Goal: Task Accomplishment & Management: Use online tool/utility

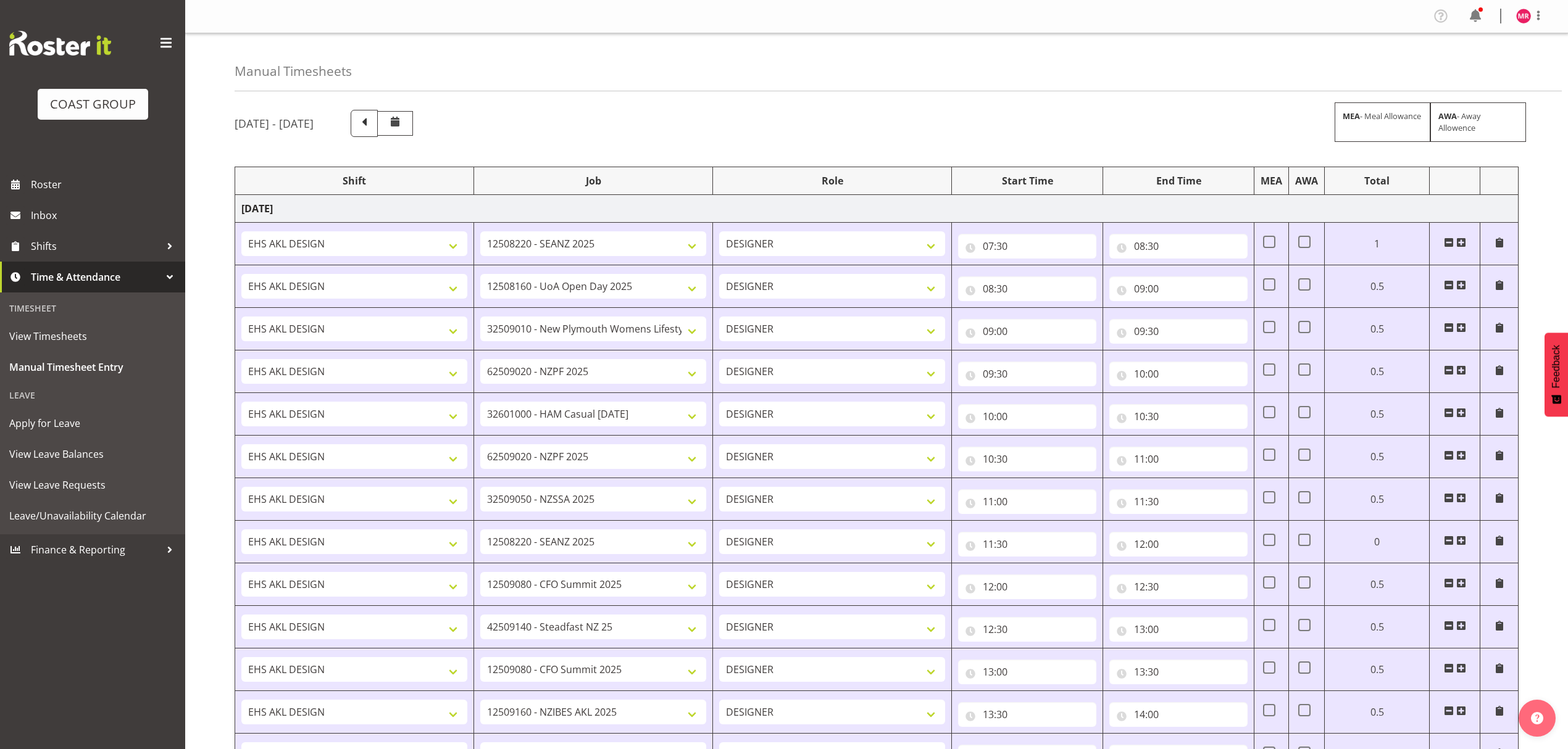
select select "1321"
select select "10251"
select select "1321"
select select "9993"
select select "1321"
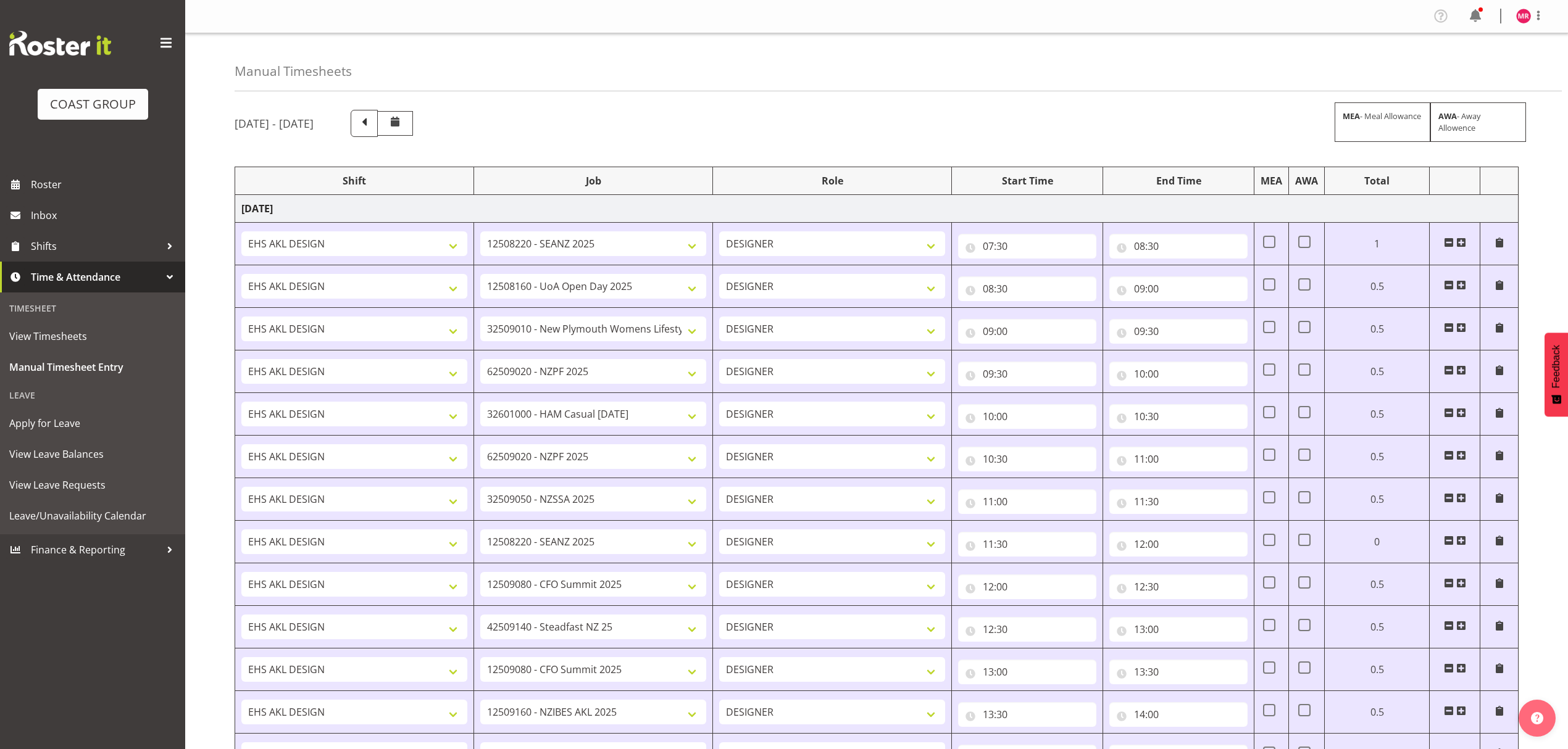
select select "8934"
select select "1321"
select select "9201"
select select "1321"
select select "10319"
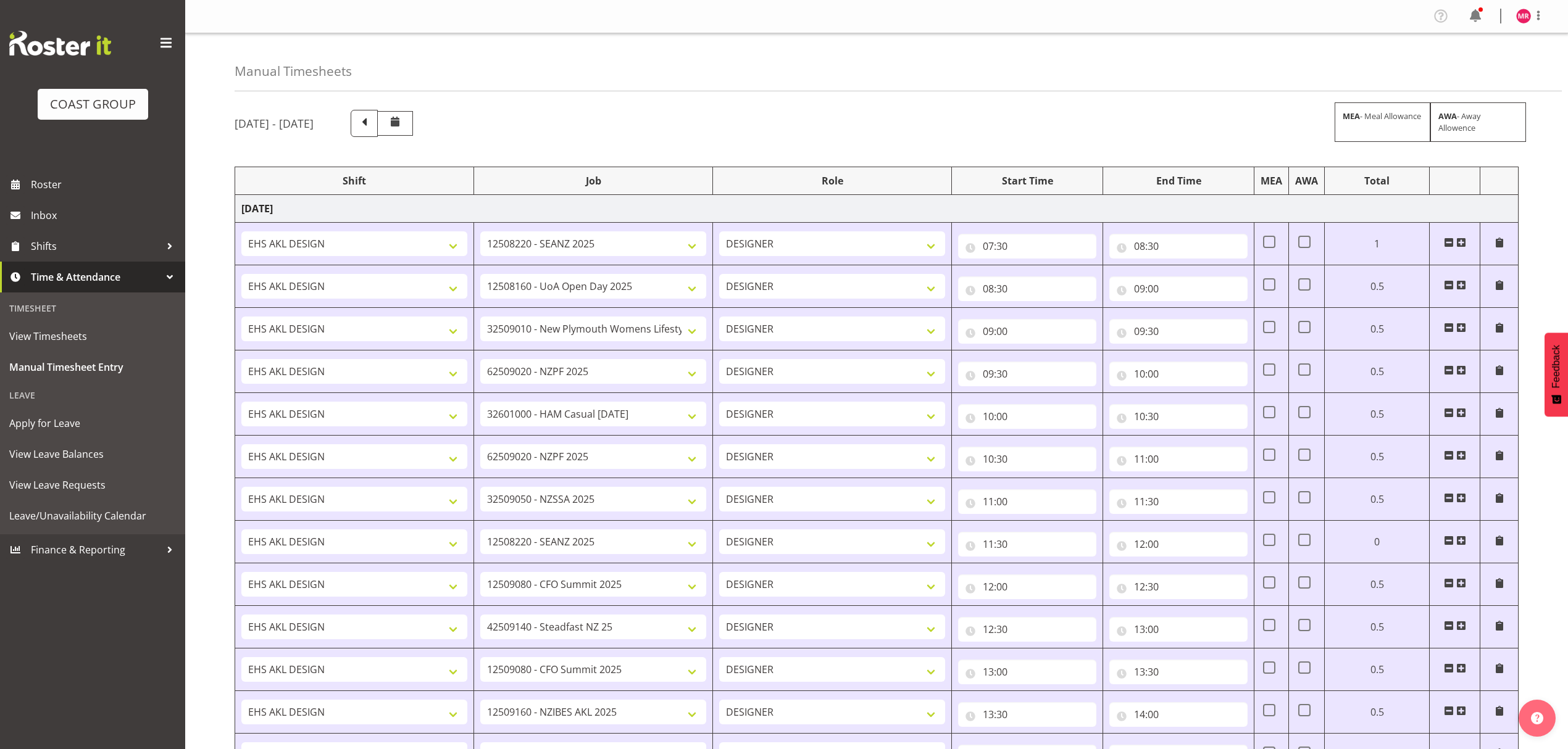
select select "1321"
select select "9201"
select select "1321"
select select "9321"
select select "1321"
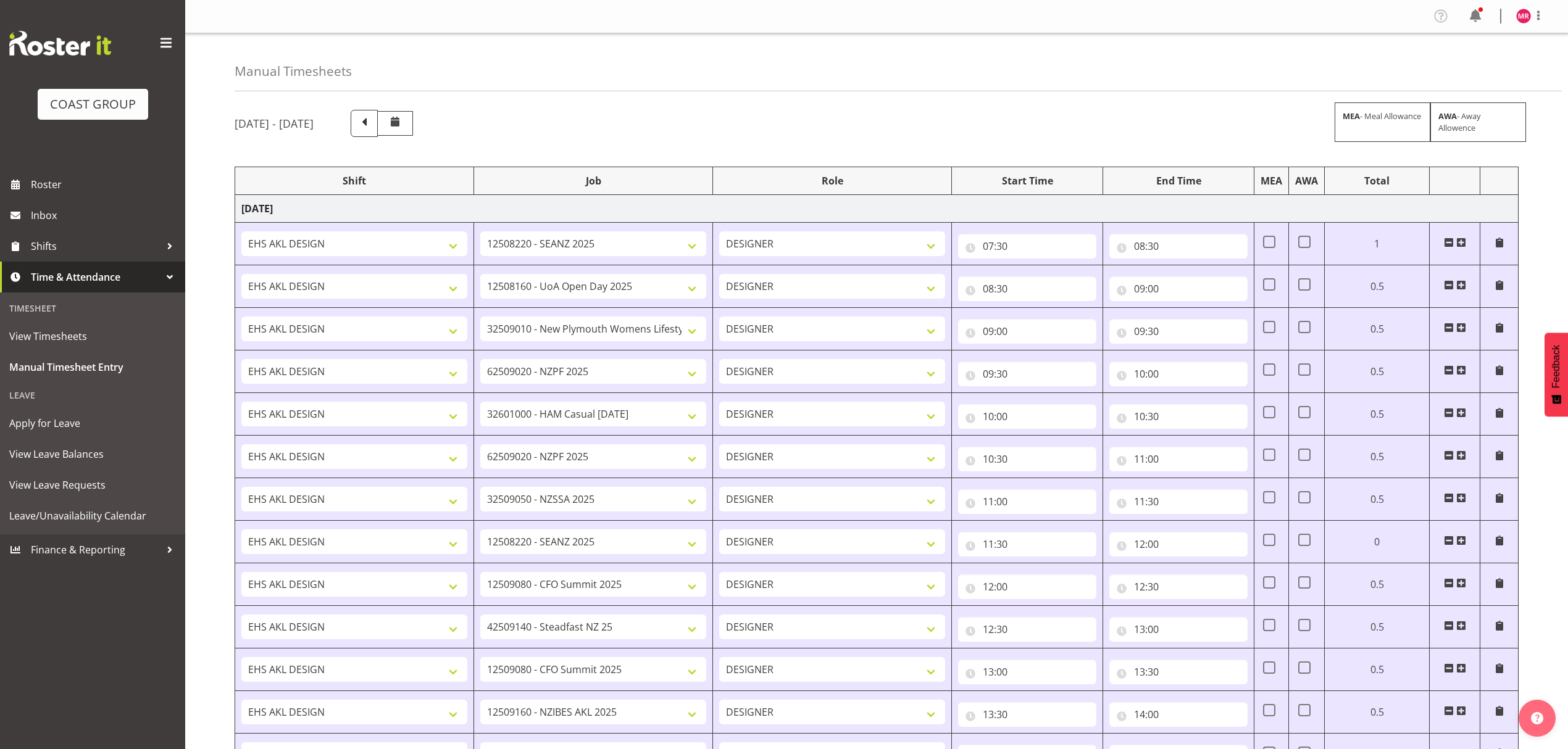
select select "10251"
select select "1321"
select select "9445"
select select "1321"
select select "10429"
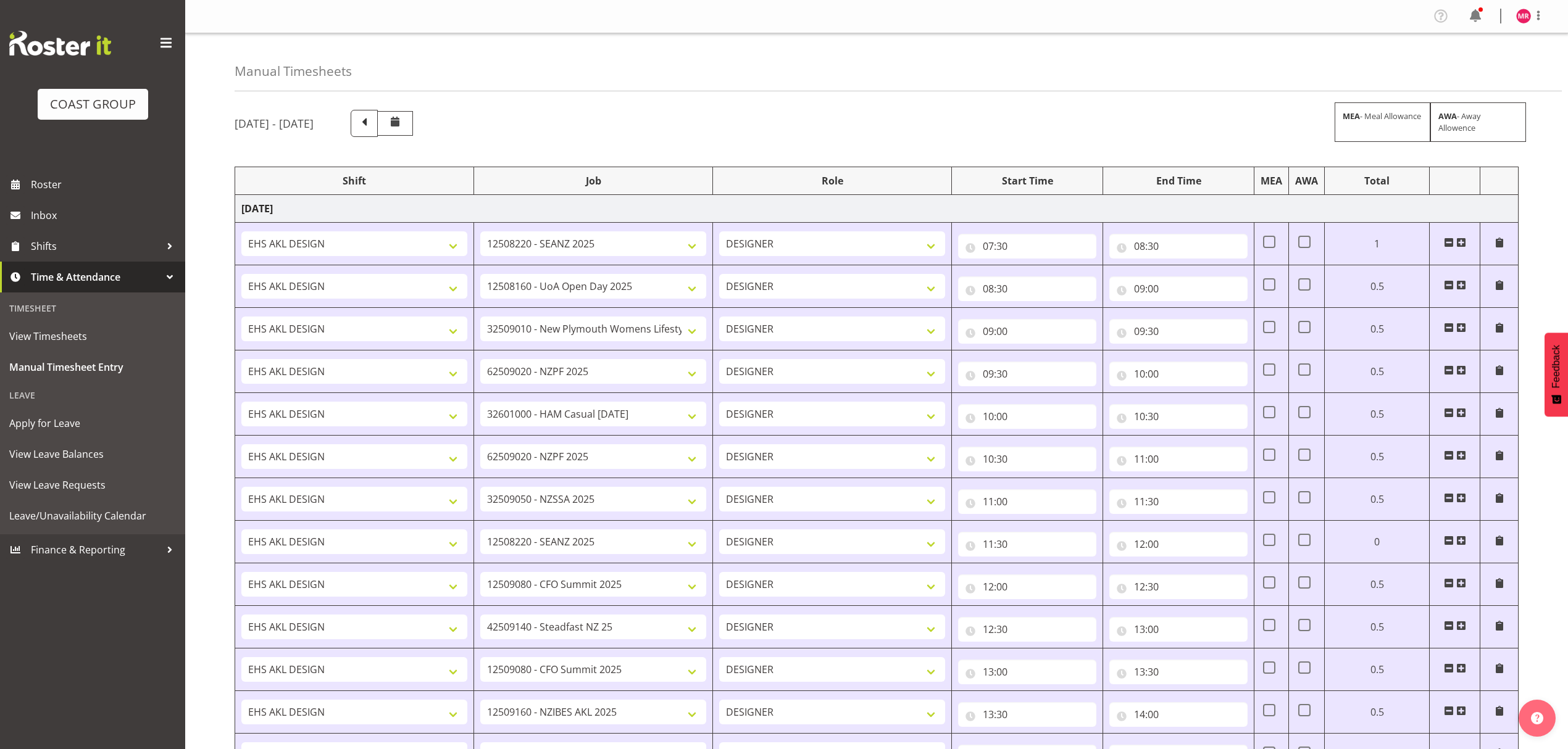
select select "1321"
select select "9445"
select select "1321"
select select "9816"
select select "1321"
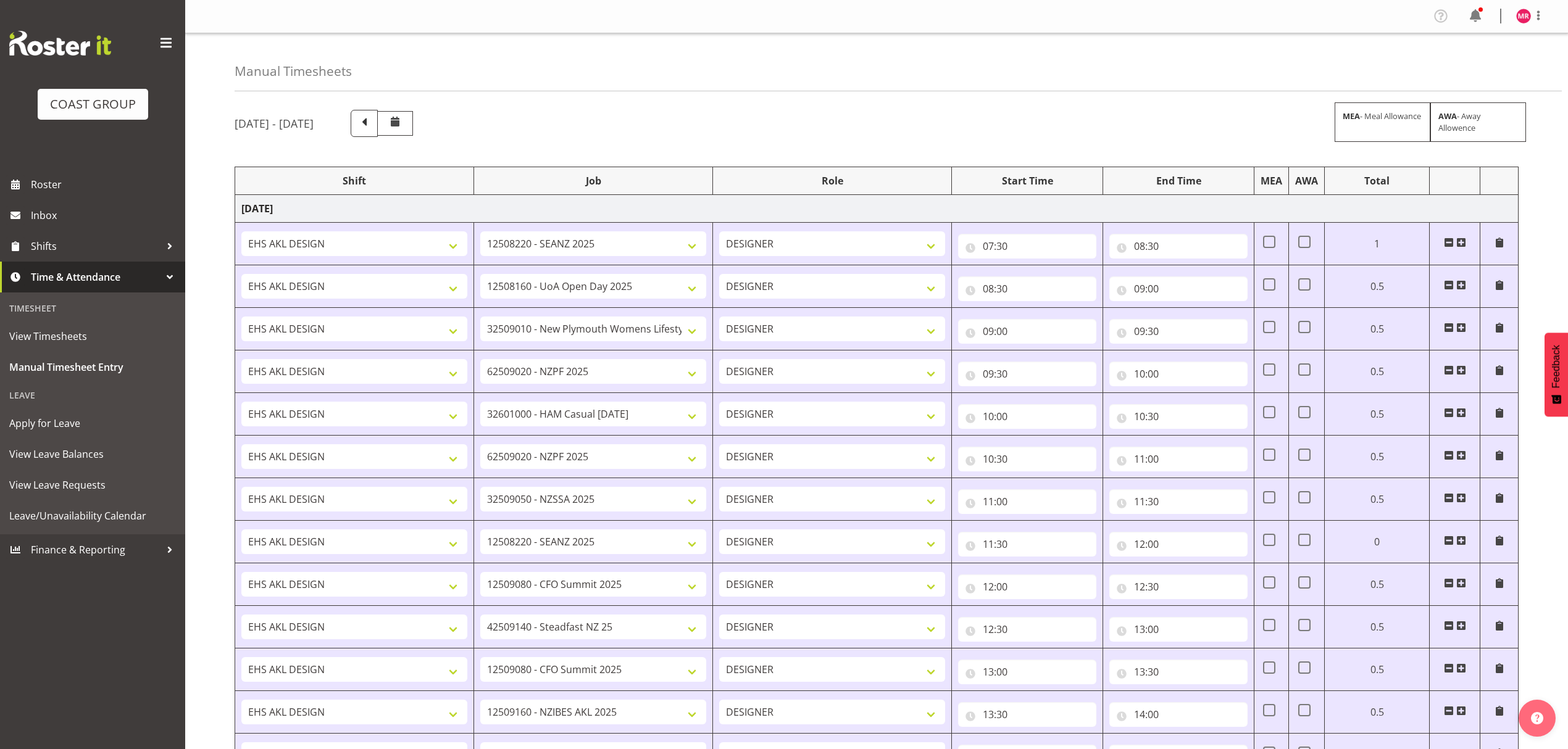
select select "10208"
select select "1321"
select select "9445"
select select "1321"
select select "9445"
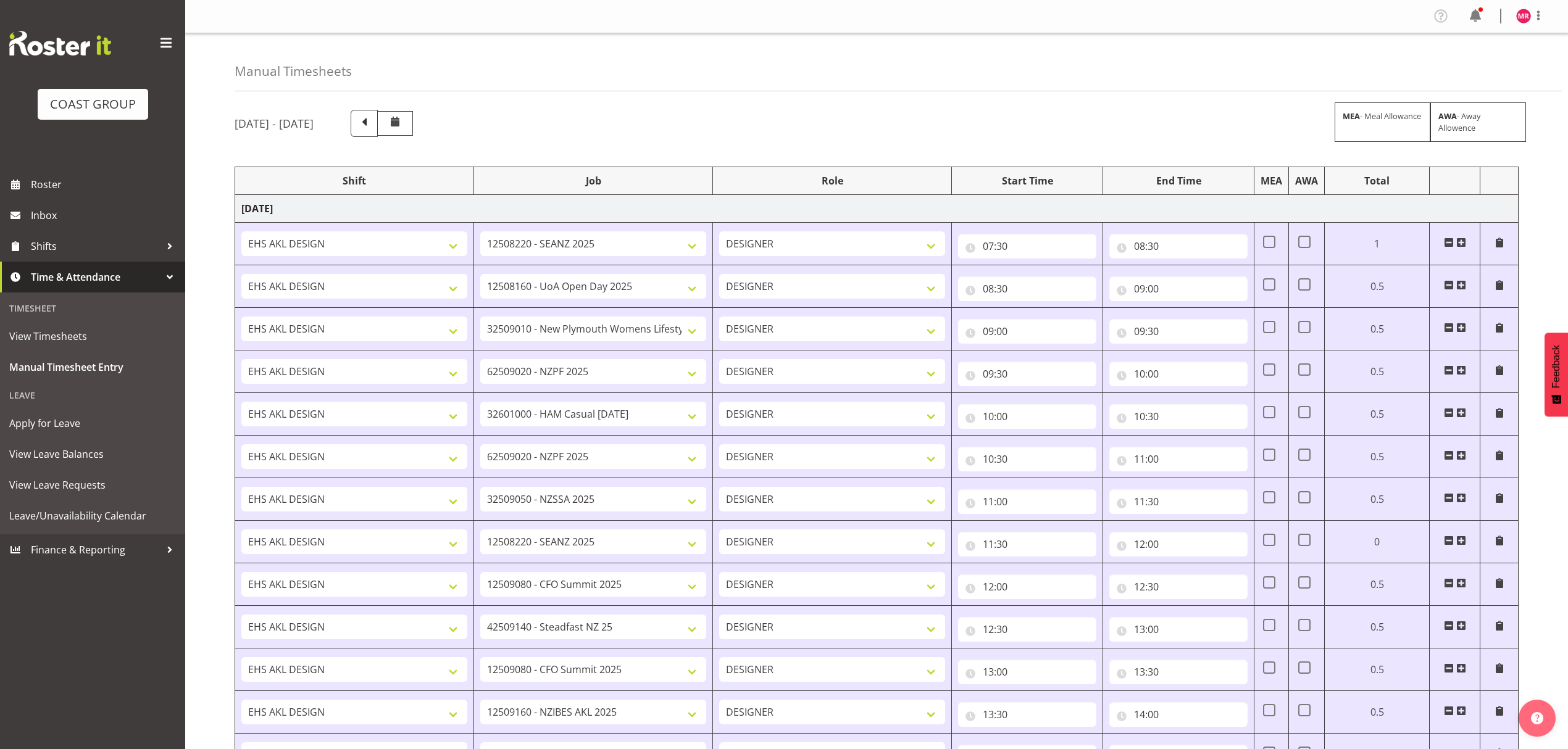
select select "1321"
select select "9201"
select select "1321"
select select "8963"
select select "1321"
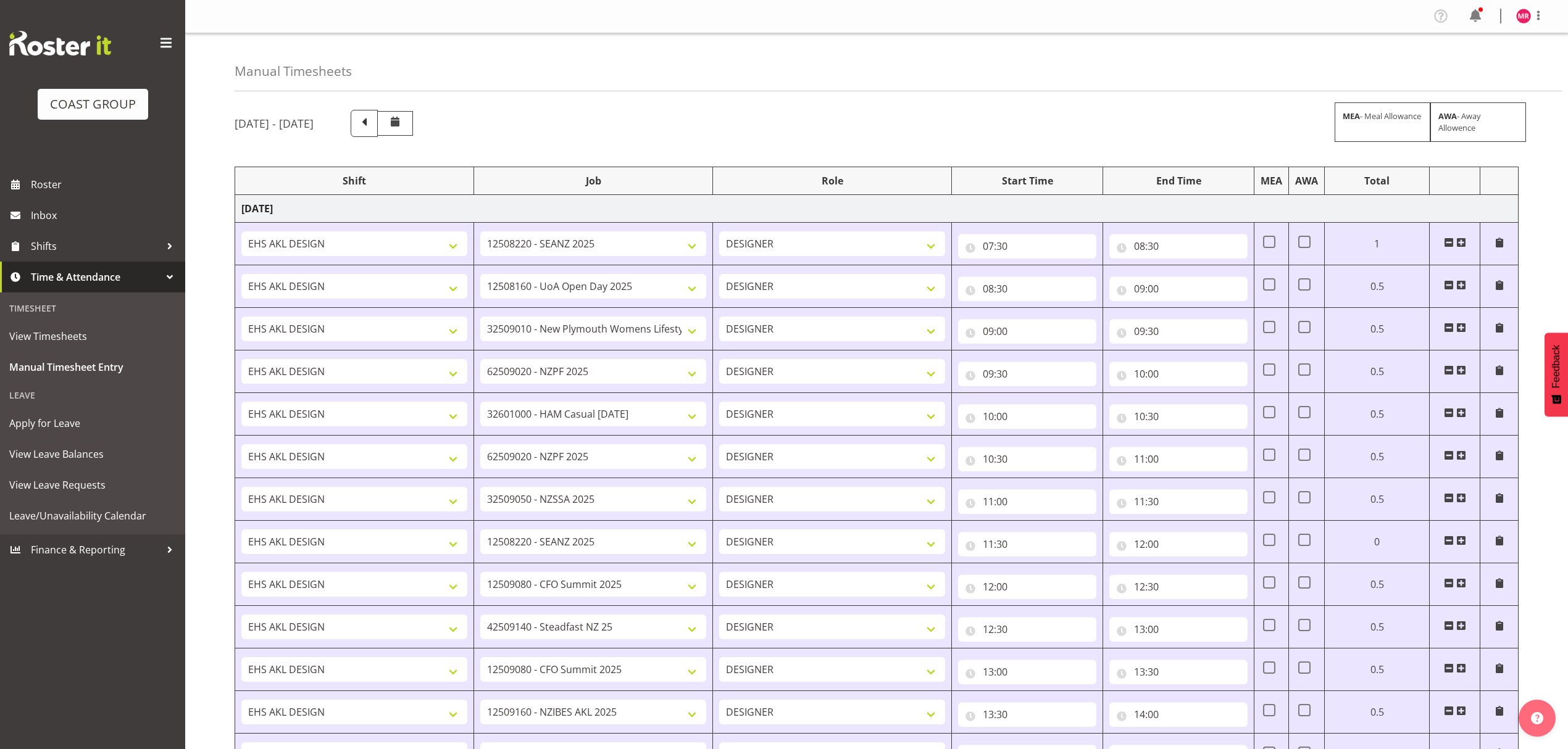
select select "9348"
select select "1321"
select select "9028"
select select "1321"
select select "9205"
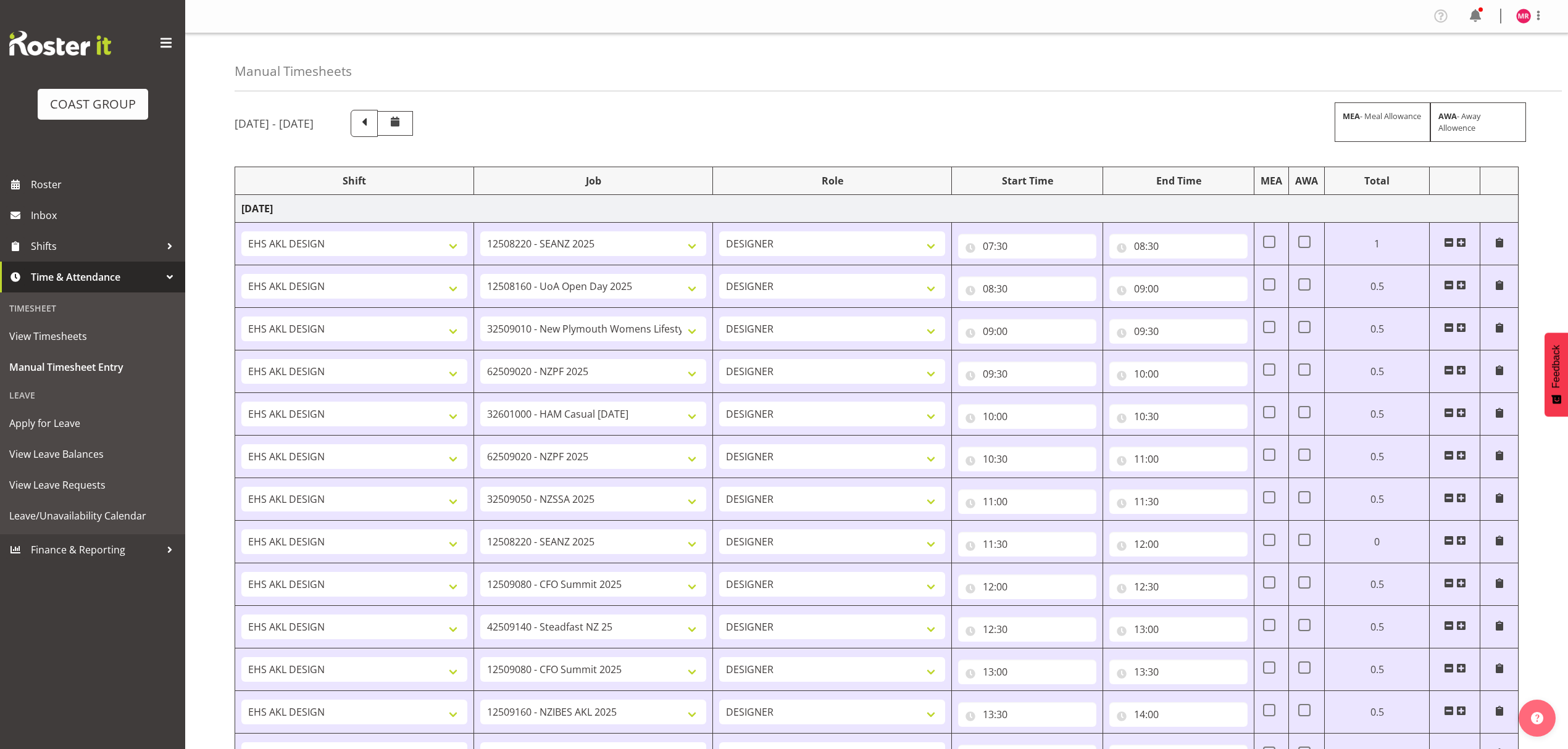
select select "1321"
select select "10313"
select select "1321"
select select "10539"
select select "1321"
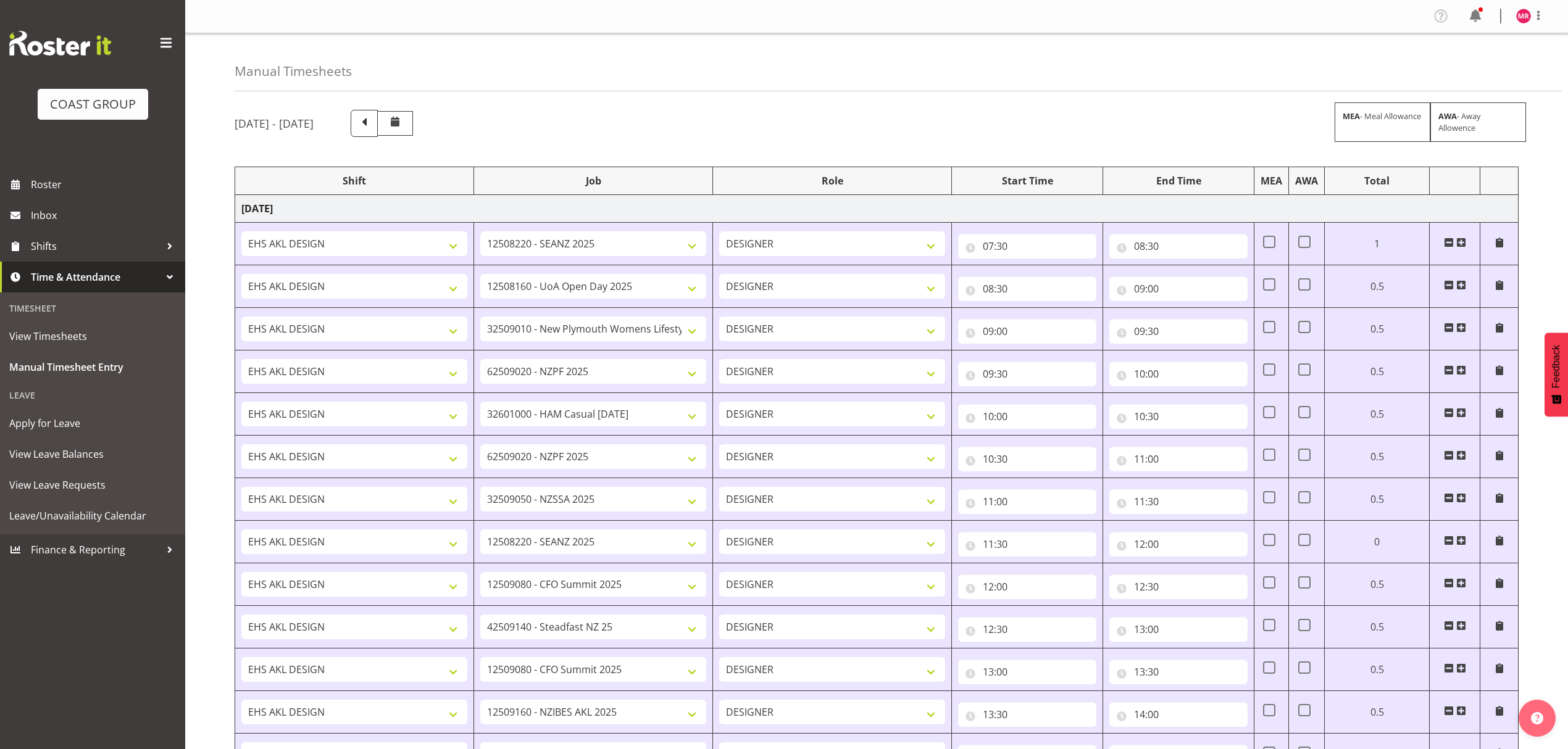
select select "9993"
select select "1321"
select select "8656"
select select "1321"
select select "10313"
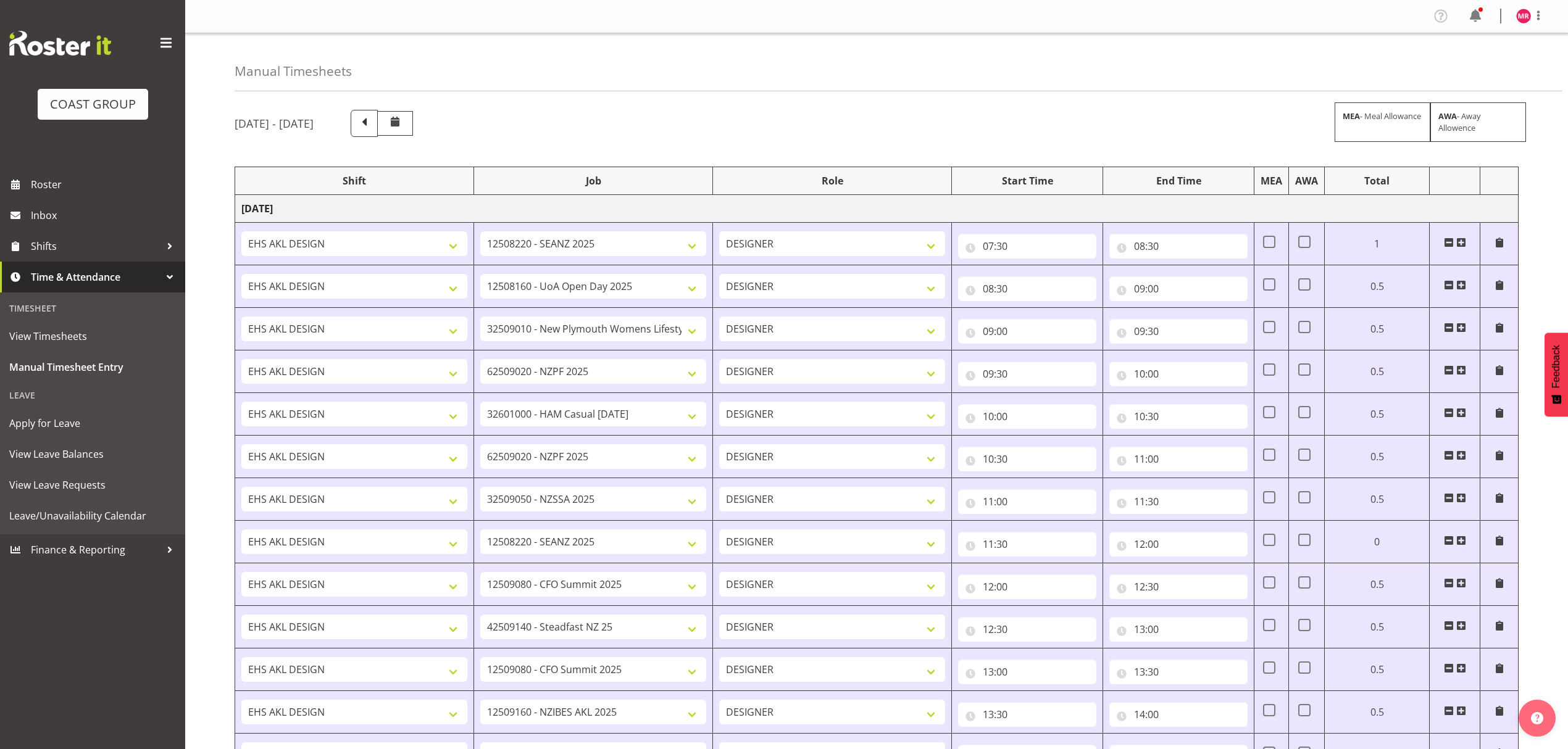
select select "1321"
select select "10539"
select select "1321"
select select "9205"
select select "1321"
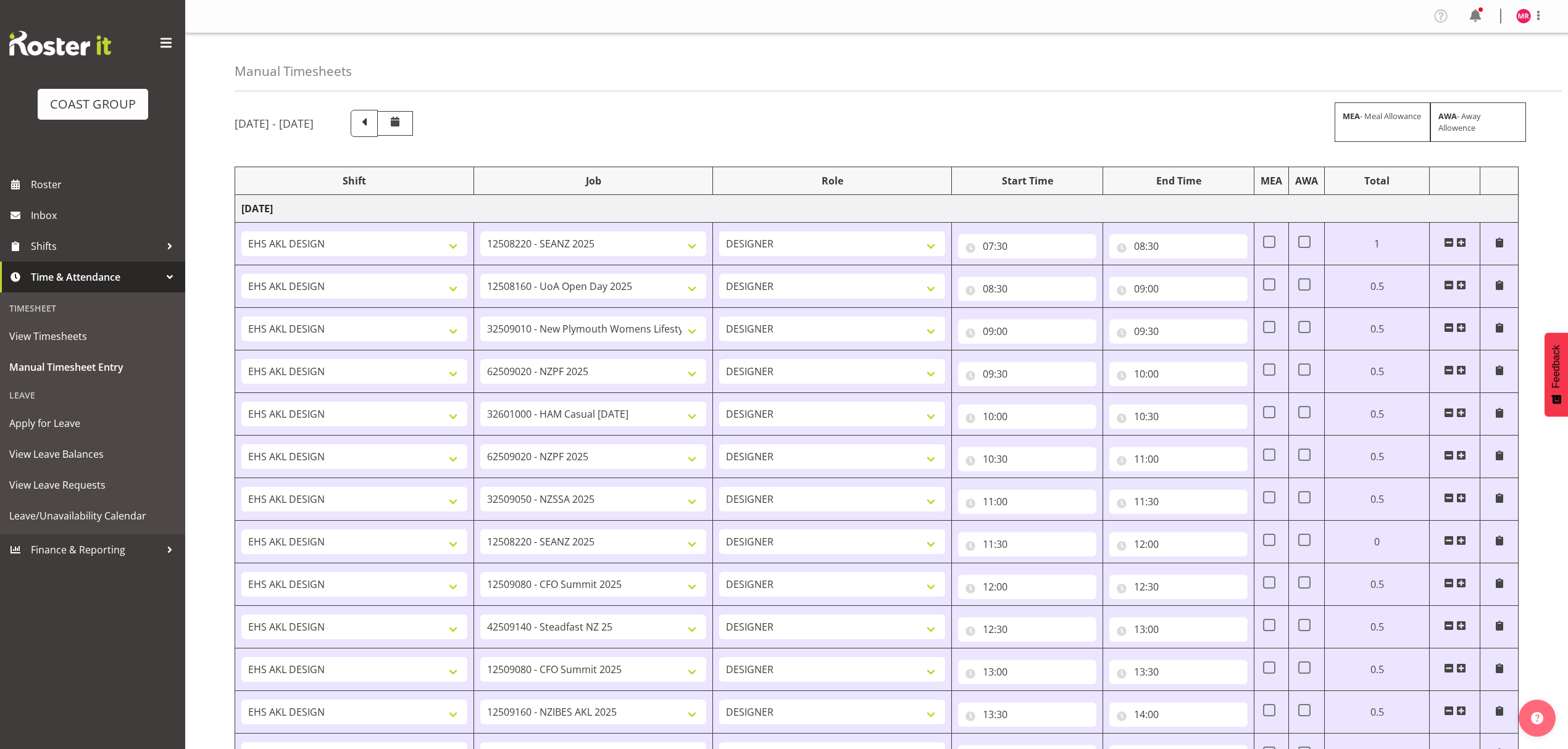
select select "9993"
select select "1321"
select select "10313"
select select "1321"
select select "8656"
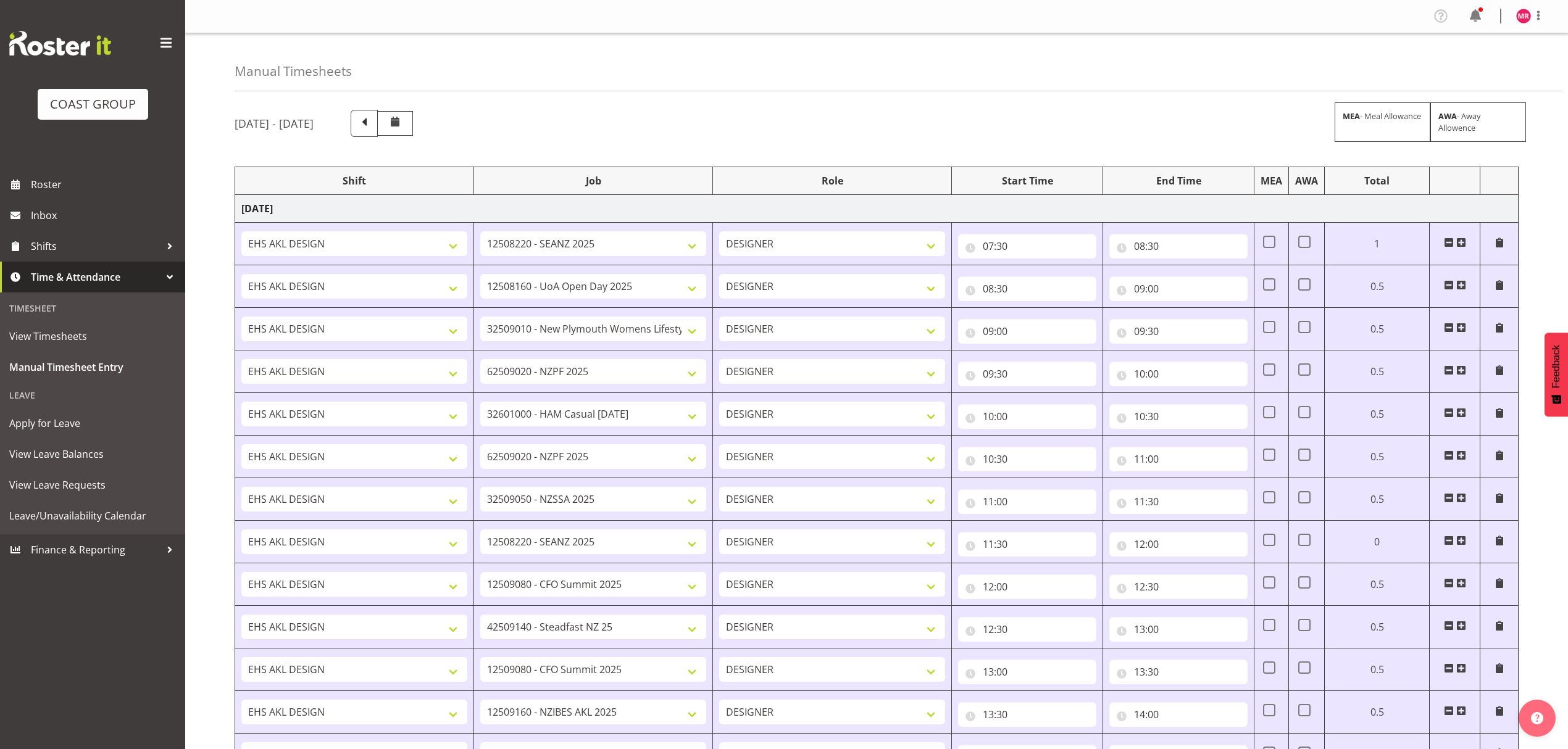
select select "1321"
select select "9445"
select select "1321"
select select "10387"
select select "1321"
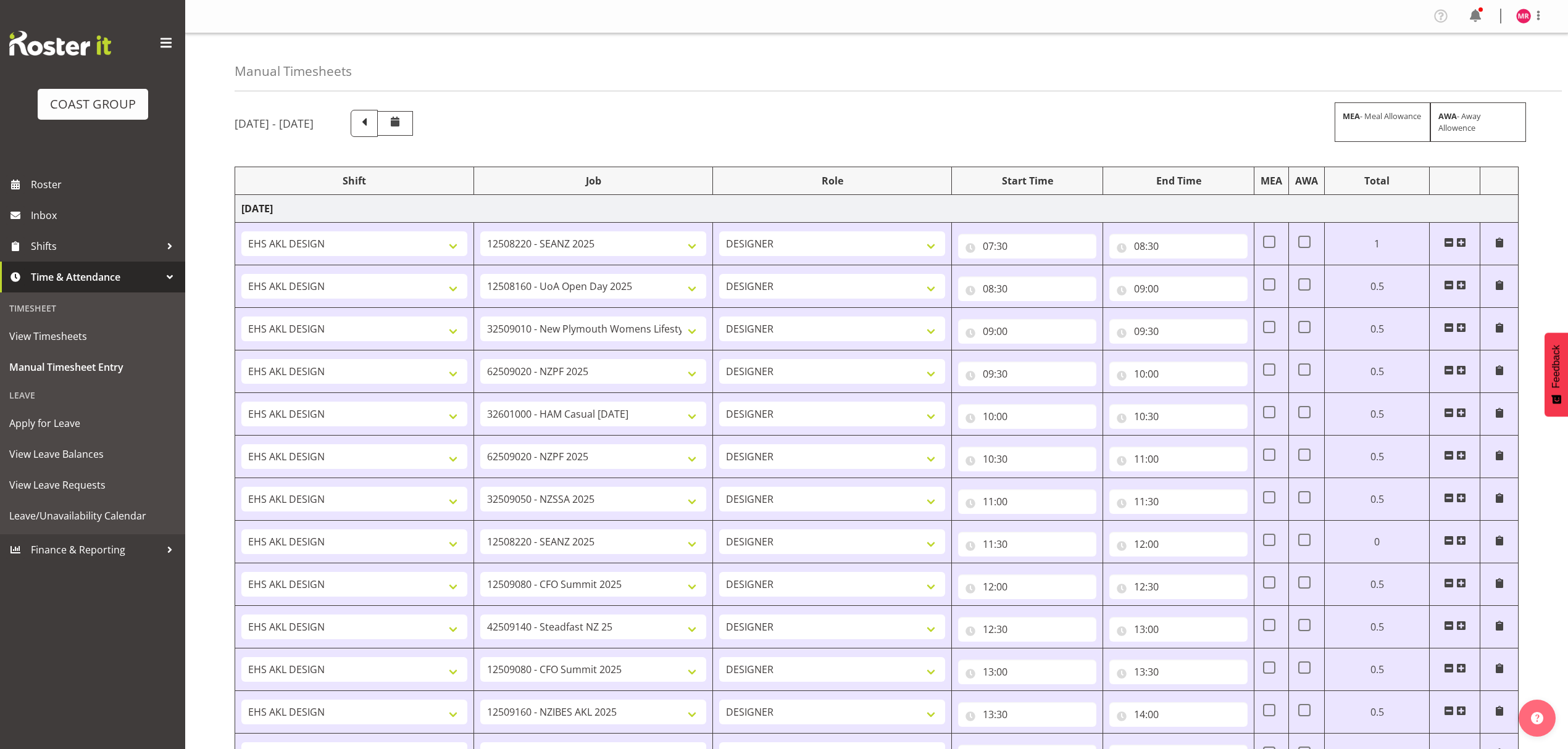
select select "9096"
select select "1321"
select select "10332"
select select "1321"
select select "9932"
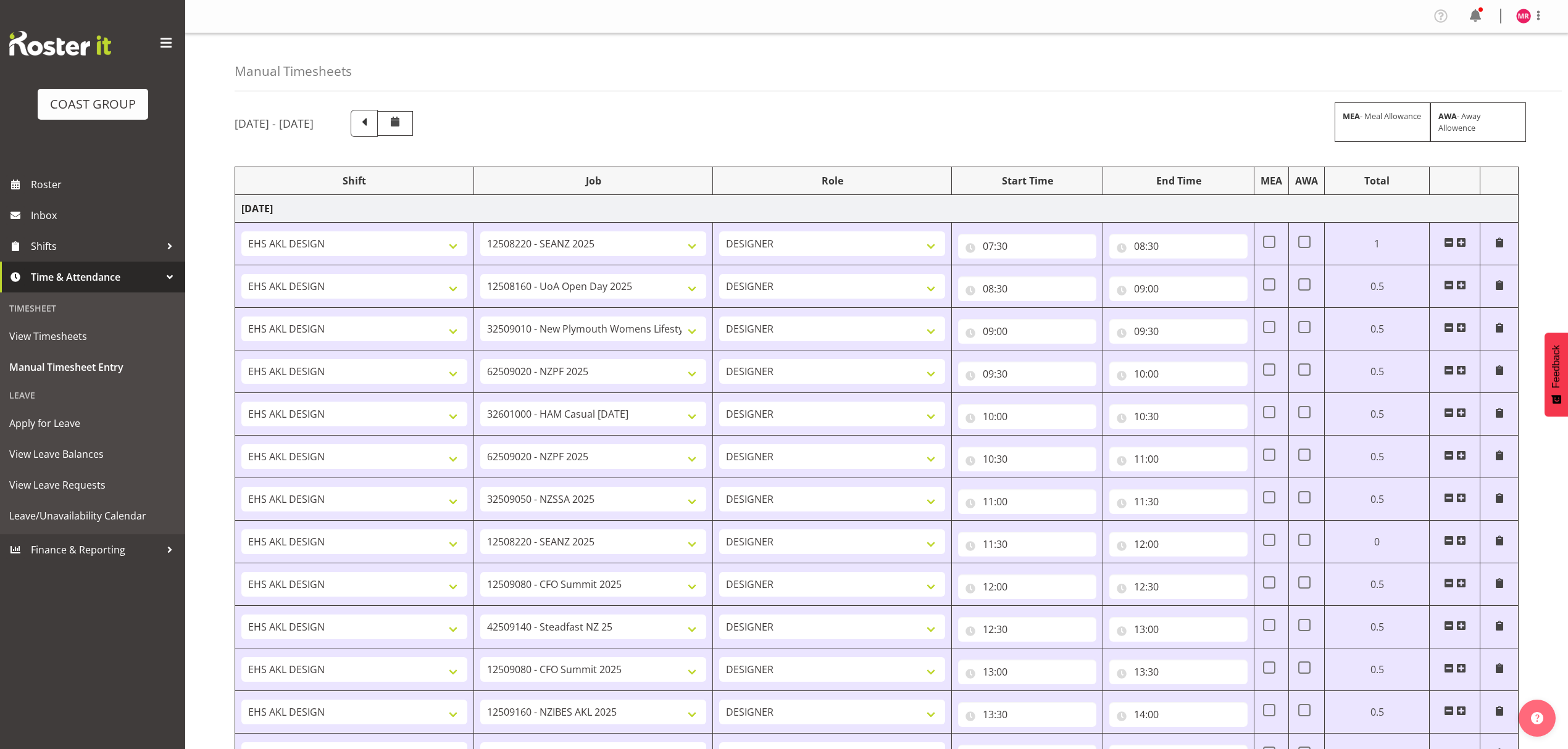
select select "1321"
select select "10332"
select select "1321"
select select "9797"
select select "1321"
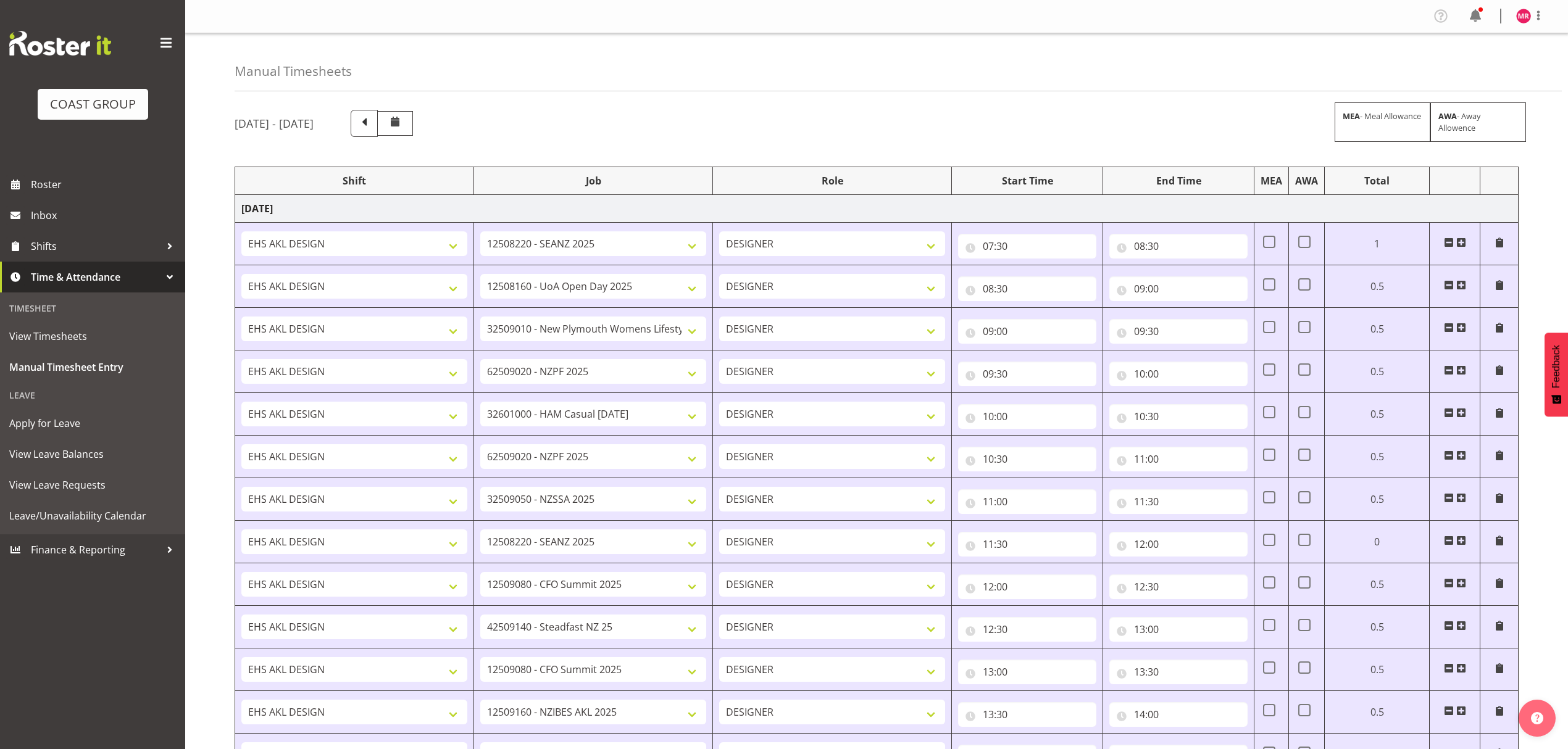
select select "10332"
select select "1321"
select select "8653"
select select "1321"
select select "9252"
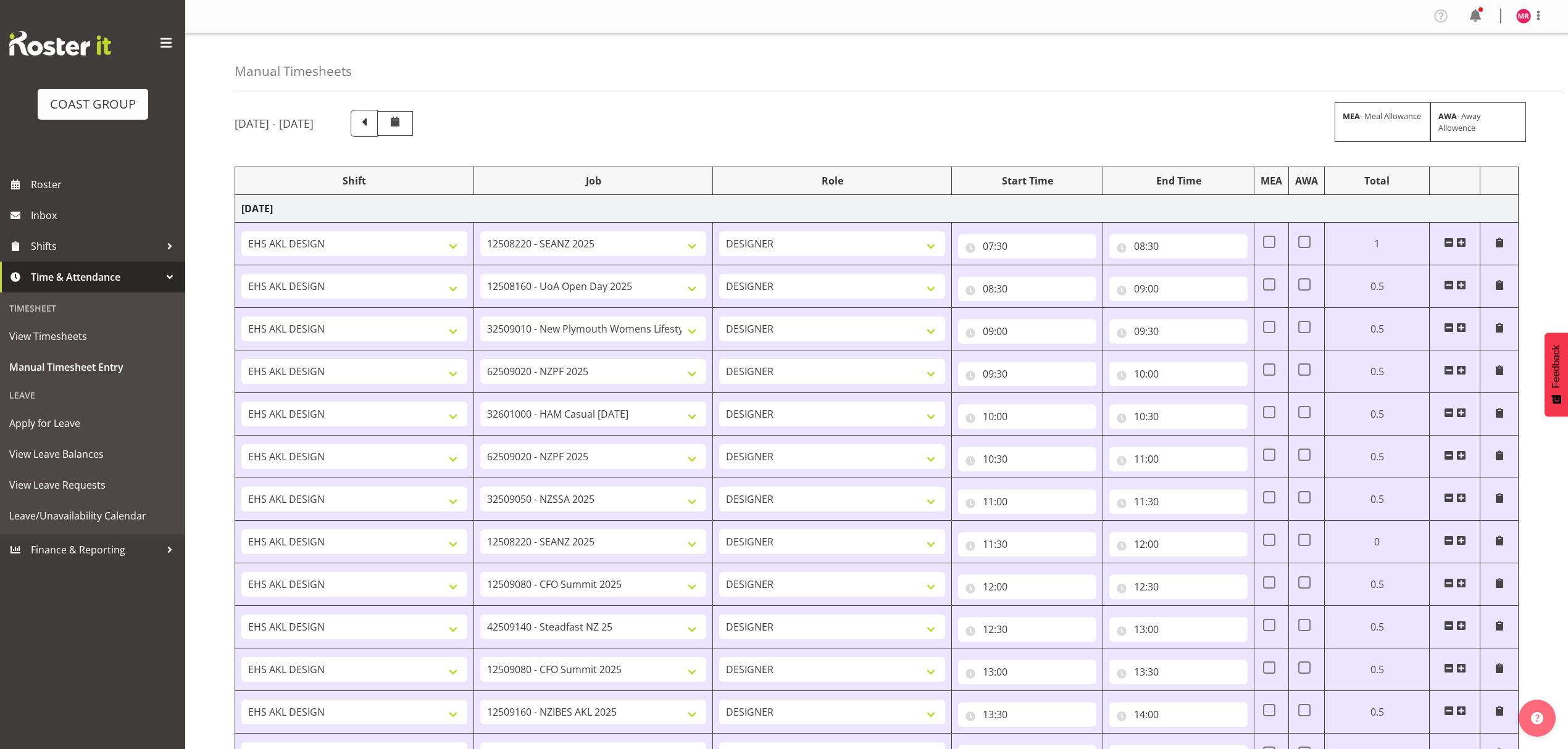
select select "1321"
select select "9445"
select select "1321"
select select "9235"
select select "1321"
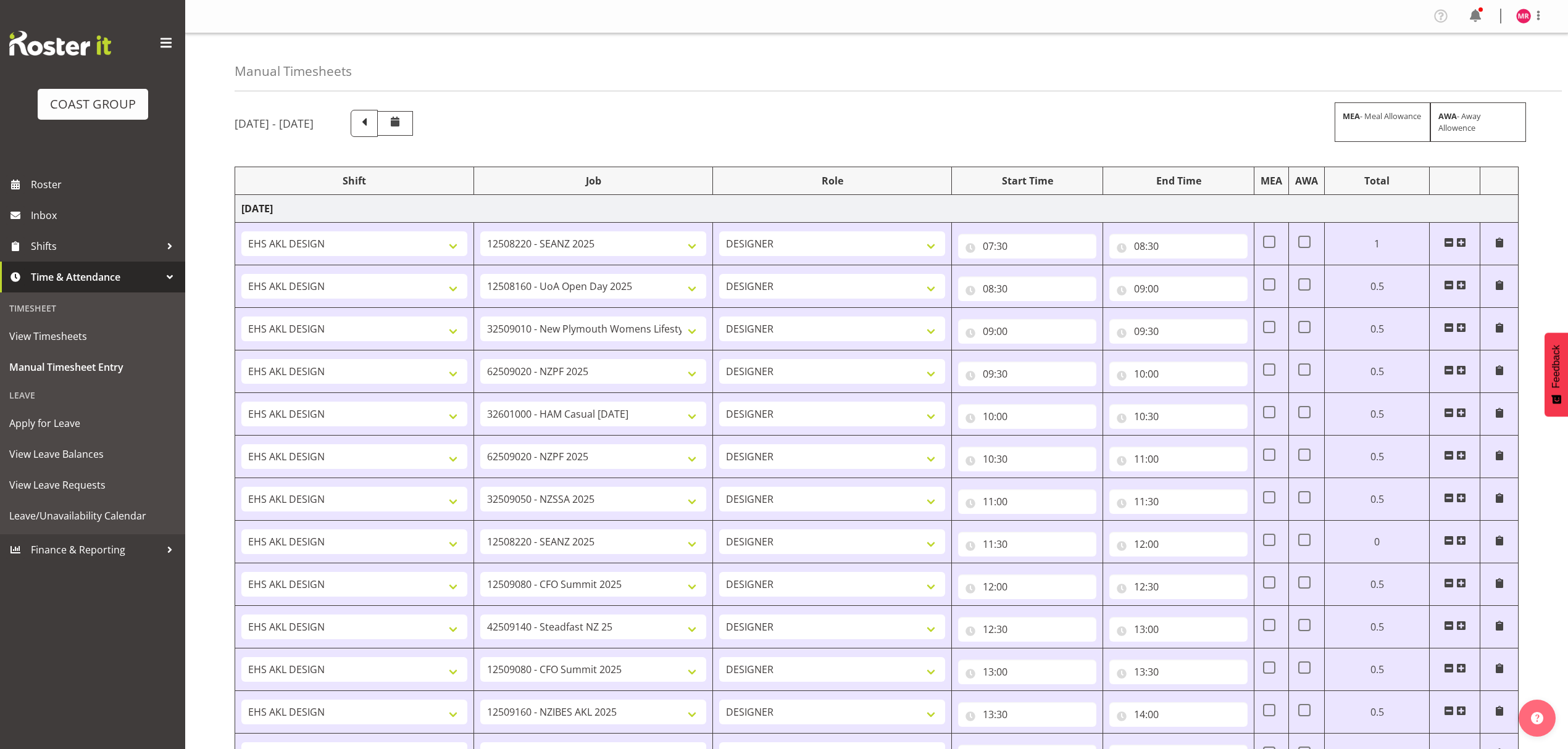
select select "9028"
select select "1321"
select select "9690"
select select "1321"
select select "9861"
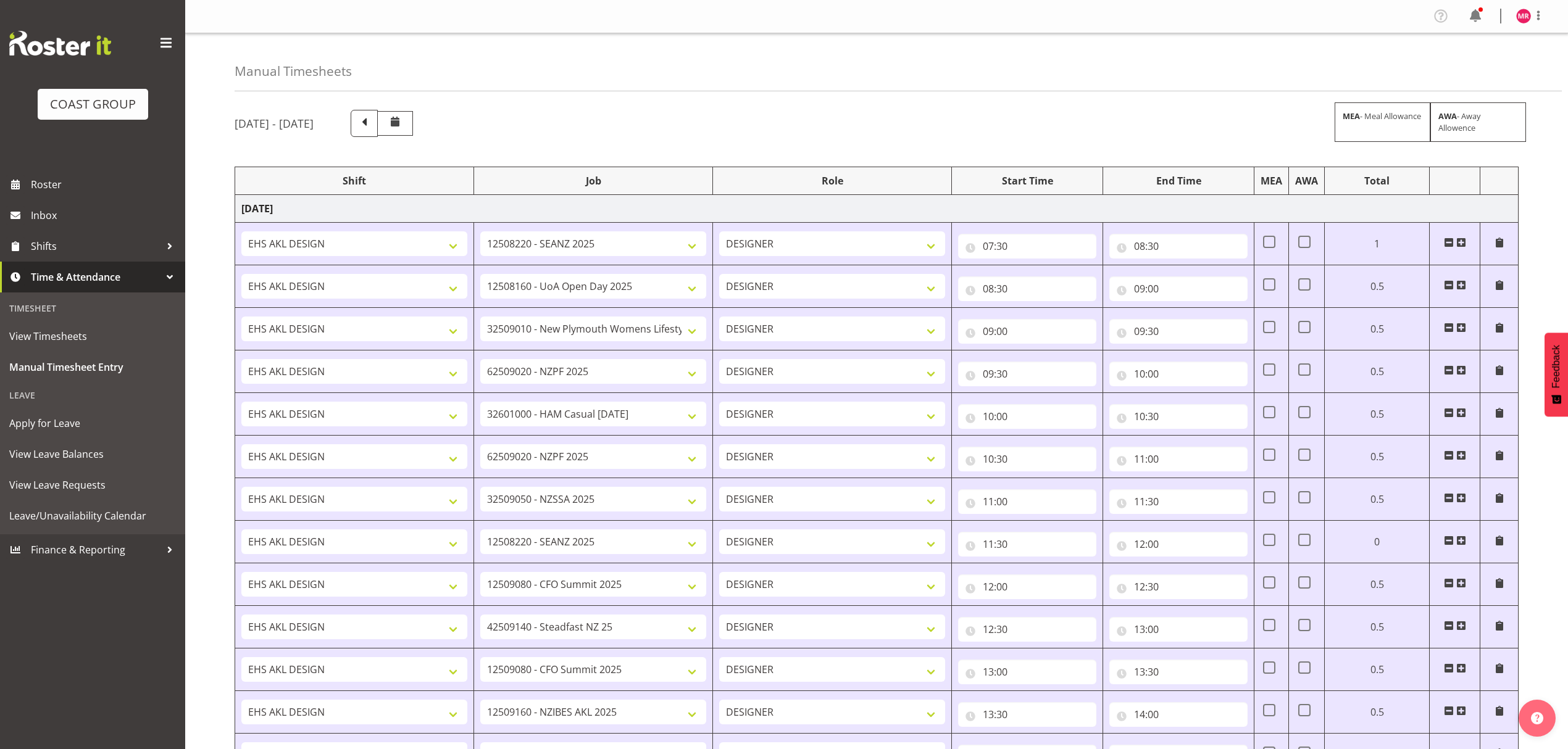
select select "1321"
select select "9452"
select select "1321"
select select "9028"
select select "1321"
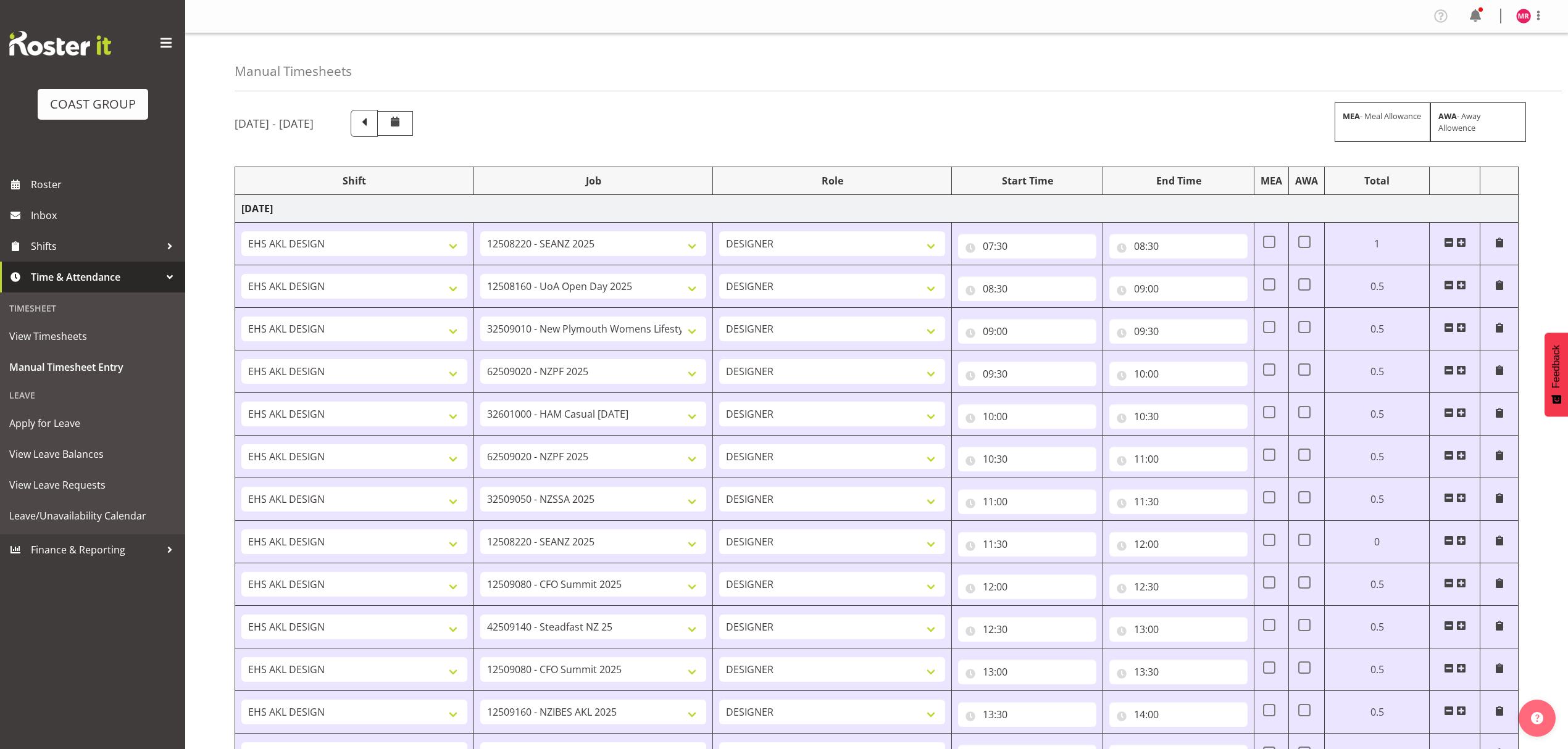
select select "10291"
select select "1321"
select select "9993"
select select "1321"
select select "9028"
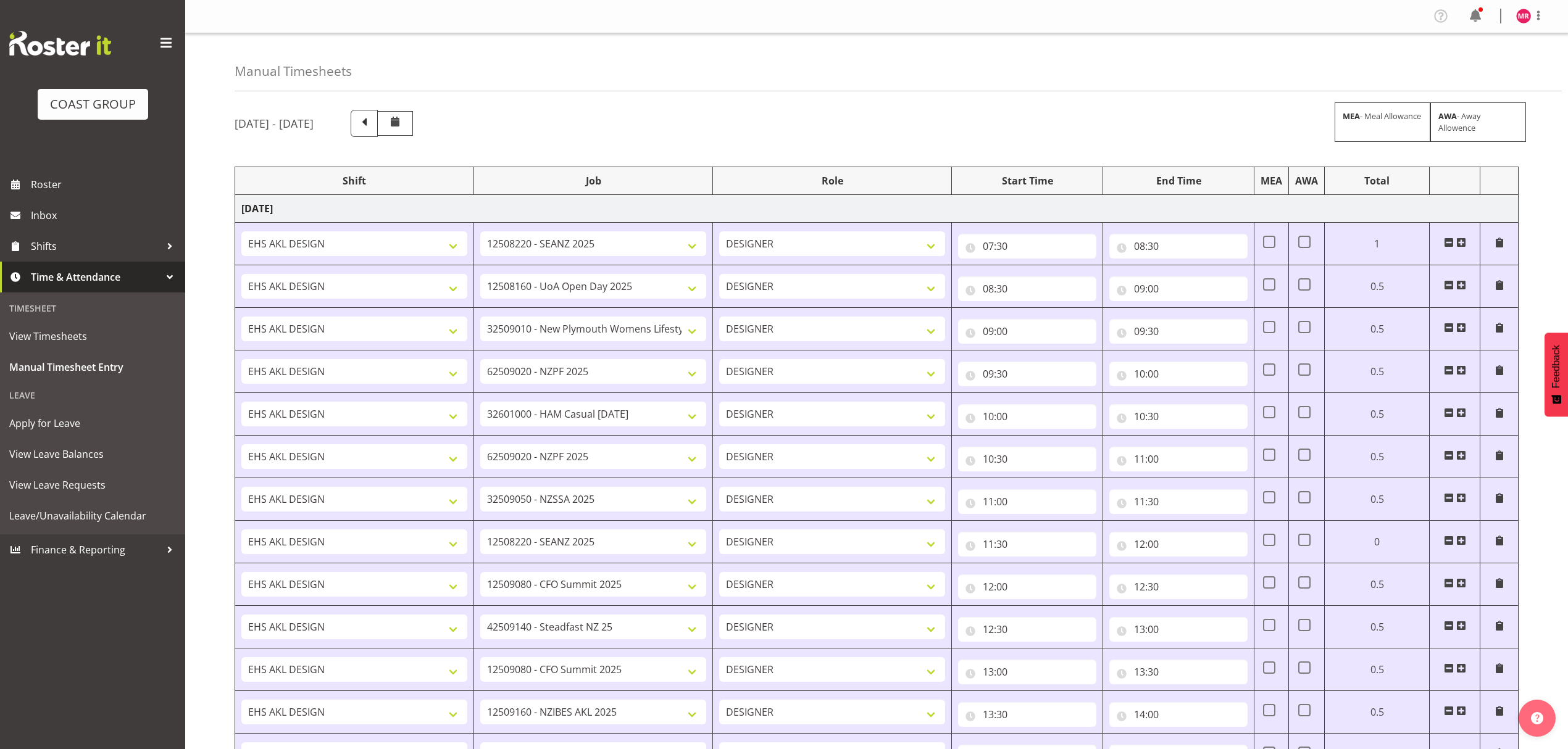
select select "15"
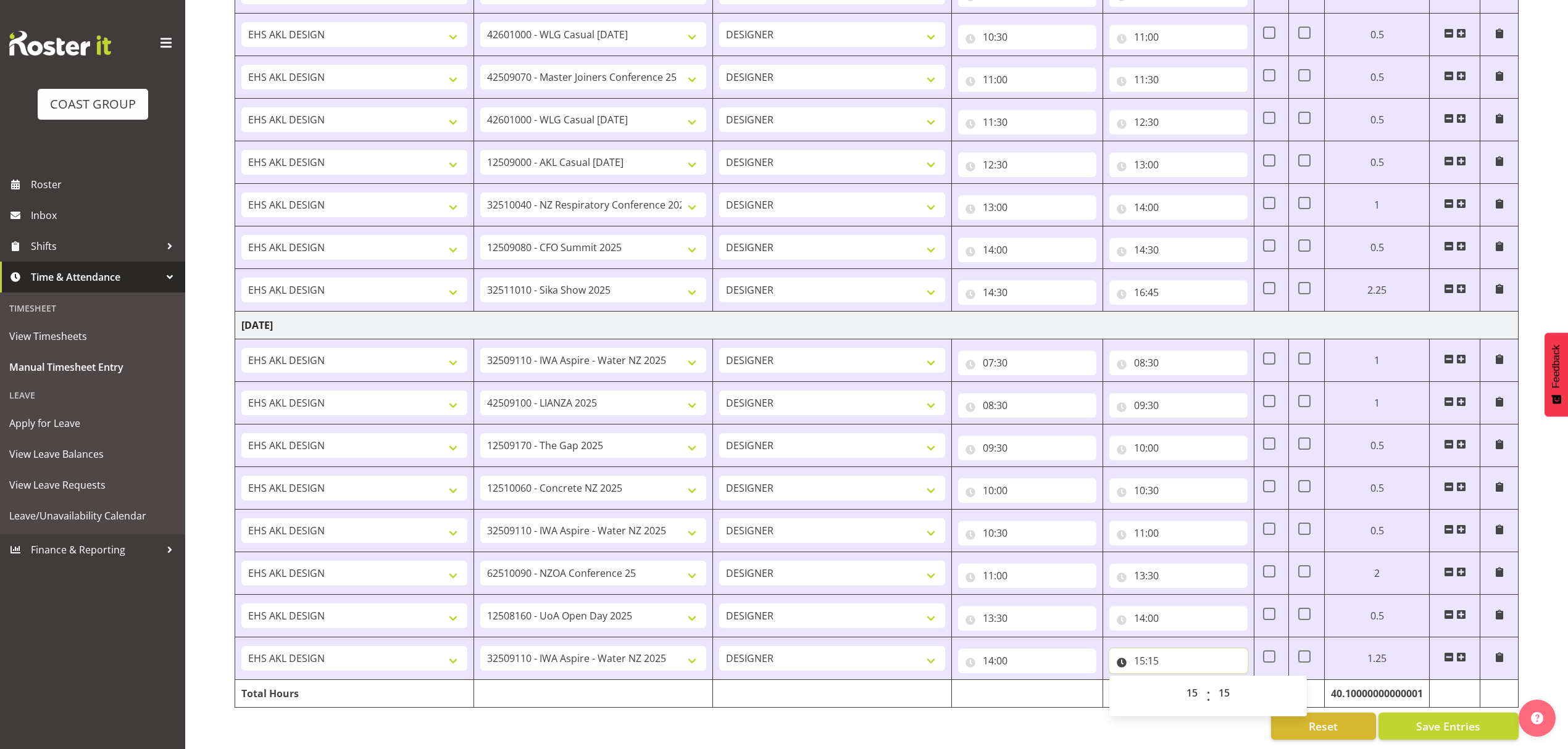
scroll to position [1948, 0]
click at [1183, 681] on select "00 01 02 03 04 05 06 07 08 09 10 11 12 13 14 15 16 17 18 19 20 21 22 23" at bounding box center [1193, 692] width 28 height 24
select select "16"
click at [1180, 681] on select "00 01 02 03 04 05 06 07 08 09 10 11 12 13 14 15 16 17 18 19 20 21 22 23" at bounding box center [1193, 692] width 28 height 24
type input "16:15"
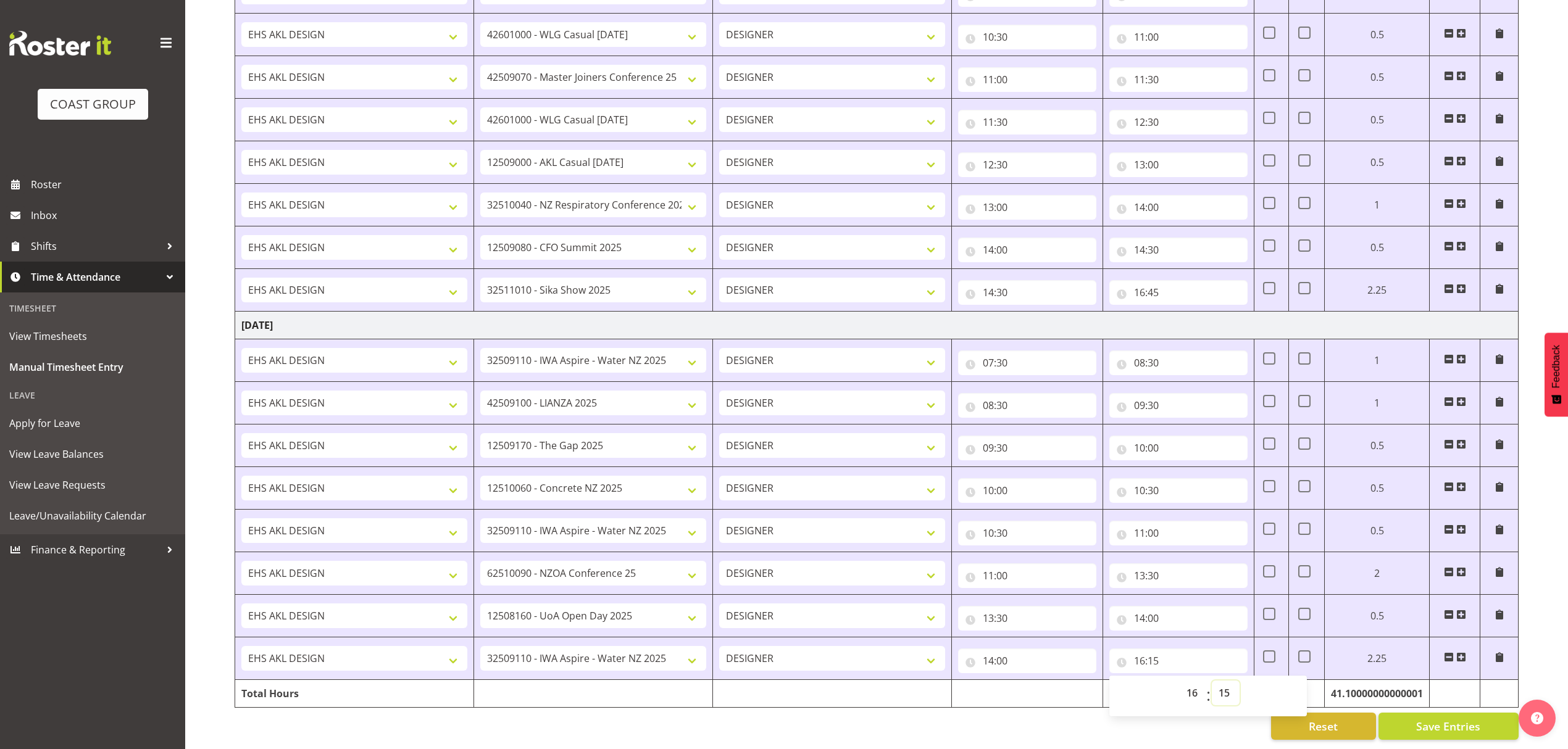
click at [1232, 681] on select "00 01 02 03 04 05 06 07 08 09 10 11 12 13 14 15 16 17 18 19 20 21 22 23 24 25 2…" at bounding box center [1225, 692] width 28 height 24
select select "5"
click at [1212, 681] on select "00 01 02 03 04 05 06 07 08 09 10 11 12 13 14 15 16 17 18 19 20 21 22 23 24 25 2…" at bounding box center [1225, 692] width 28 height 24
type input "16:05"
click at [1424, 719] on span "Save Entries" at bounding box center [1448, 726] width 64 height 16
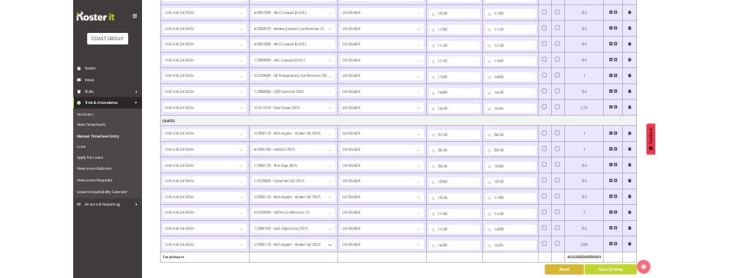
scroll to position [2272, 0]
